Goal: Find specific page/section: Find specific page/section

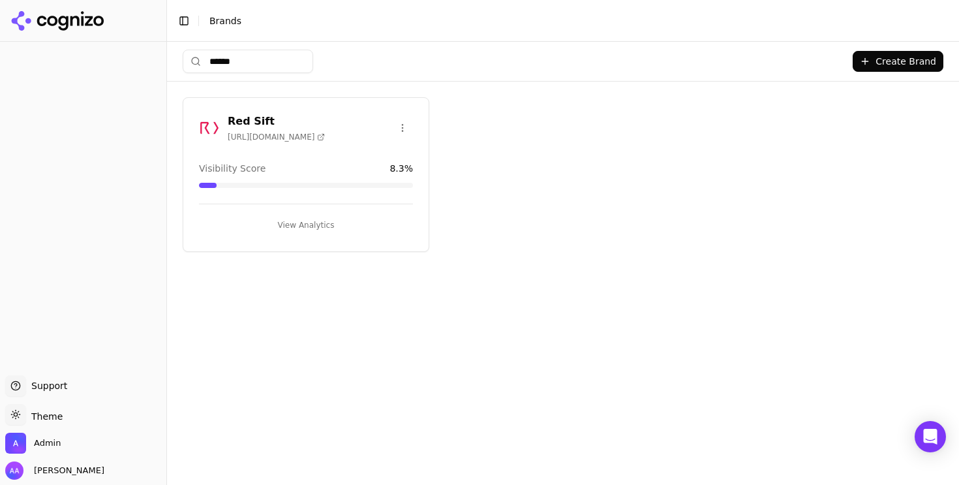
type input "******"
click at [216, 125] on img at bounding box center [209, 127] width 21 height 21
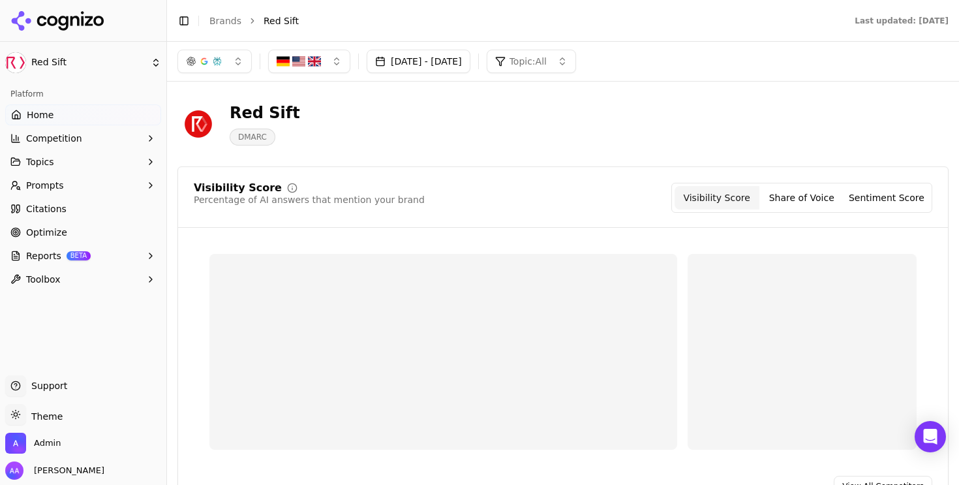
click at [102, 180] on button "Prompts" at bounding box center [83, 185] width 156 height 21
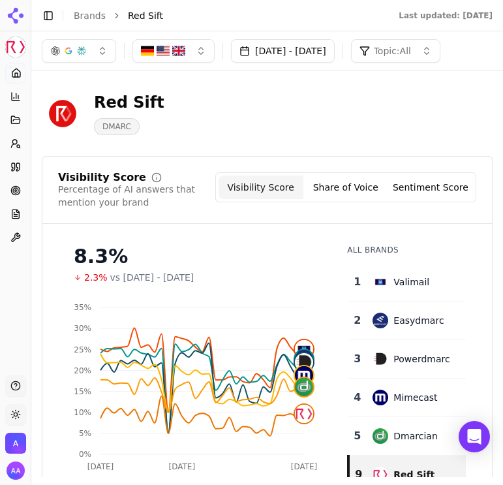
click at [410, 116] on div "Red Sift DMARC" at bounding box center [267, 113] width 451 height 43
